Goal: Task Accomplishment & Management: Use online tool/utility

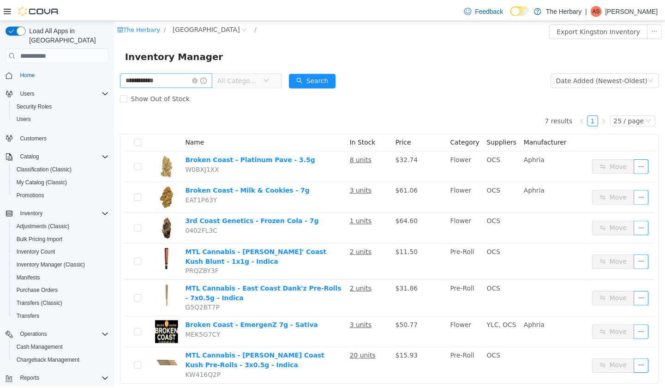
scroll to position [24, 0]
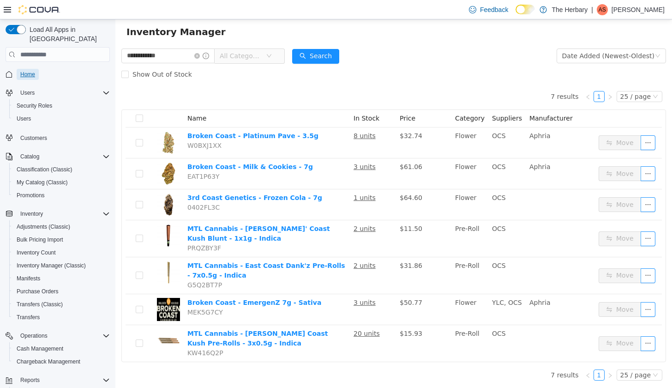
click at [30, 71] on span "Home" at bounding box center [27, 74] width 15 height 7
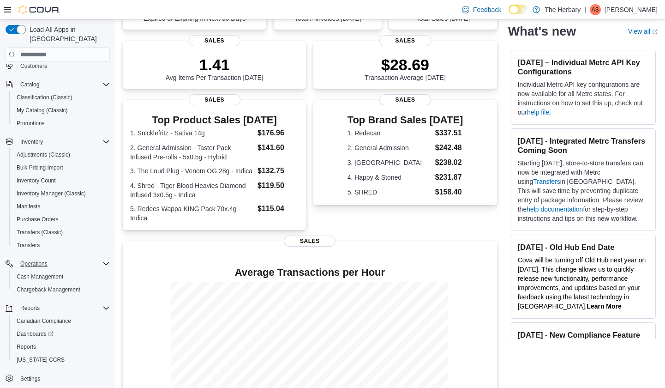
scroll to position [113, 0]
click at [32, 343] on span "Reports" at bounding box center [26, 346] width 19 height 7
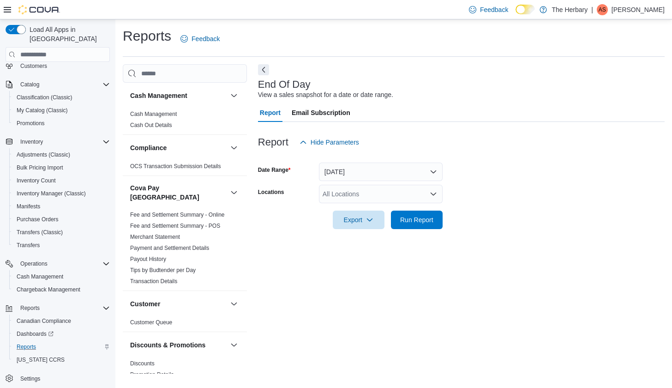
click at [362, 201] on div "All Locations" at bounding box center [381, 194] width 124 height 18
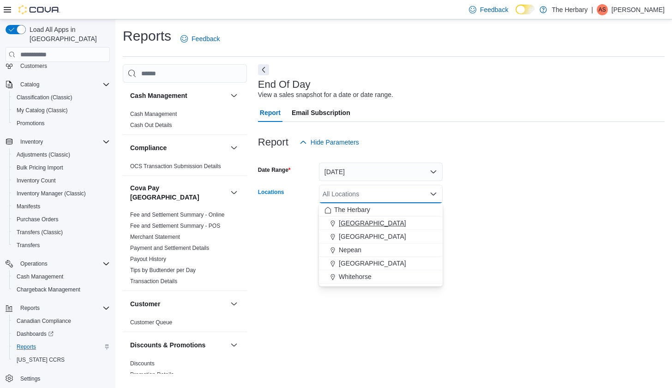
click at [357, 222] on span "[GEOGRAPHIC_DATA]" at bounding box center [372, 222] width 67 height 9
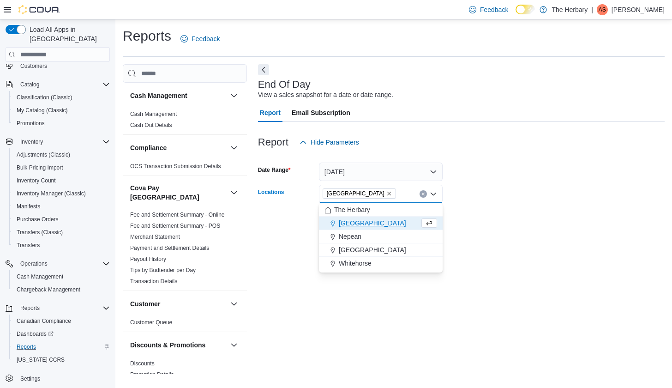
click at [490, 232] on div at bounding box center [461, 234] width 407 height 11
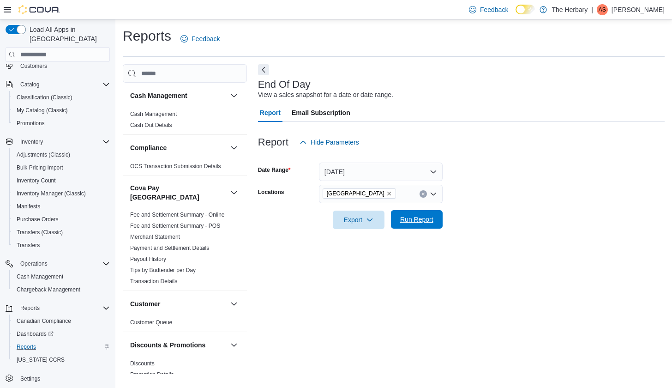
click at [420, 213] on span "Run Report" at bounding box center [417, 219] width 41 height 18
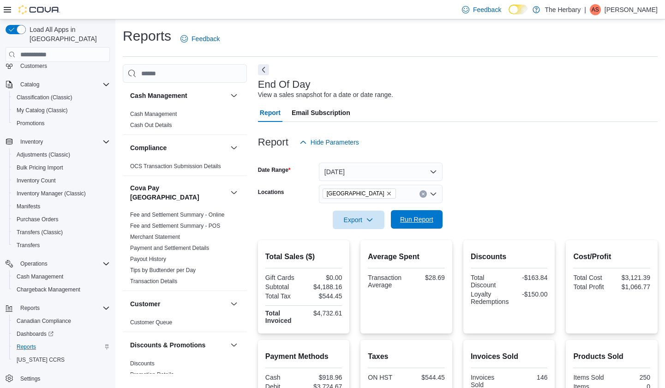
click at [428, 219] on span "Run Report" at bounding box center [416, 219] width 33 height 9
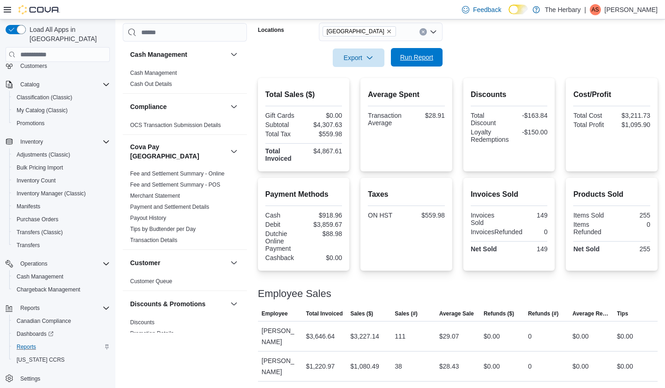
scroll to position [163, 0]
